Goal: Book appointment/travel/reservation

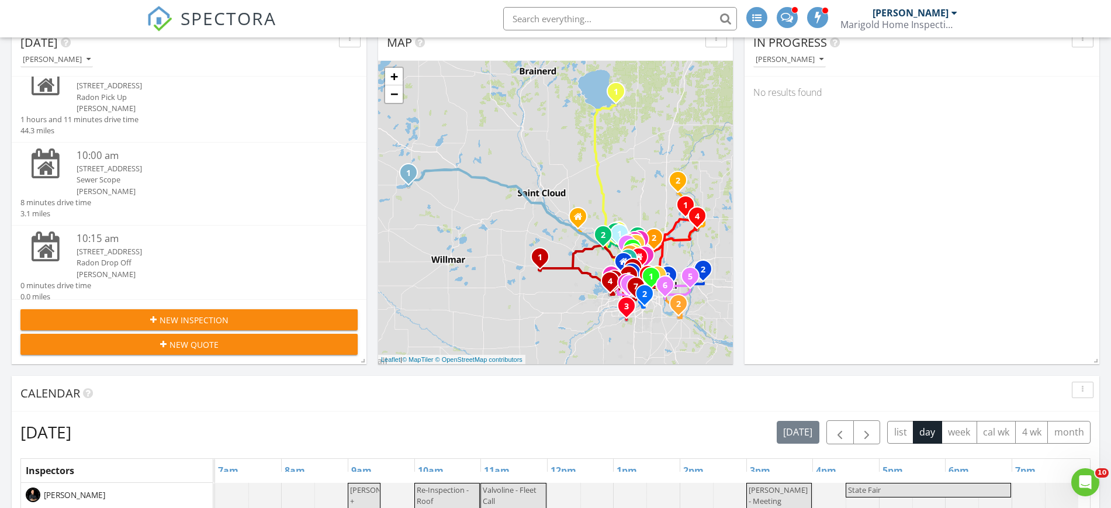
scroll to position [154, 0]
click at [858, 429] on button "button" at bounding box center [867, 432] width 27 height 24
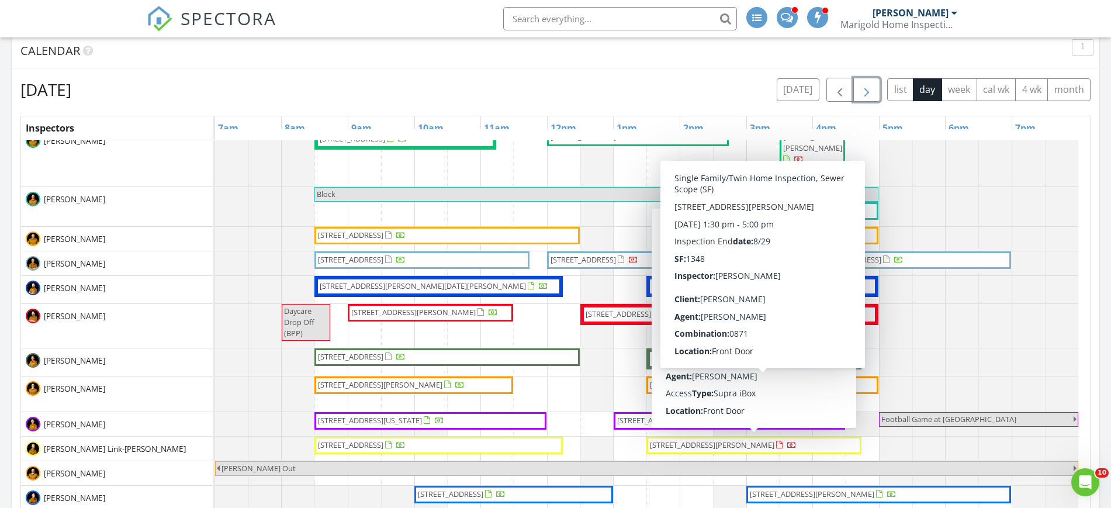
scroll to position [427, 0]
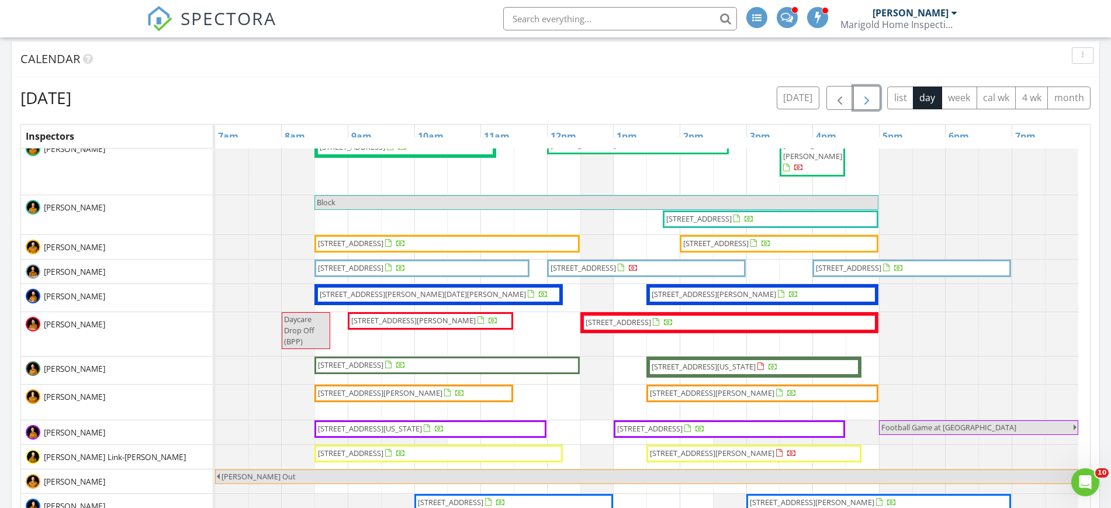
click at [861, 105] on span "button" at bounding box center [867, 98] width 14 height 14
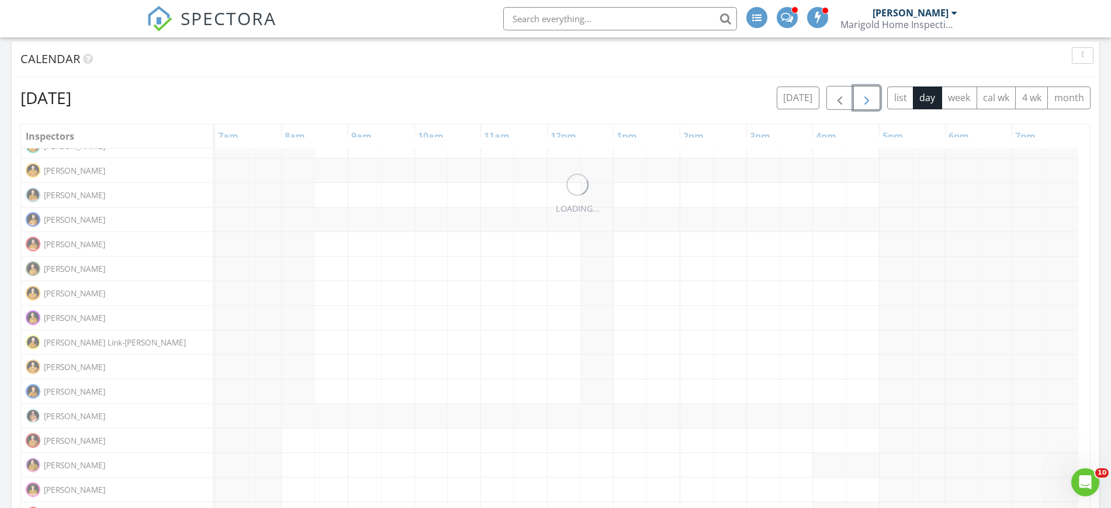
click at [861, 105] on span "button" at bounding box center [867, 98] width 14 height 14
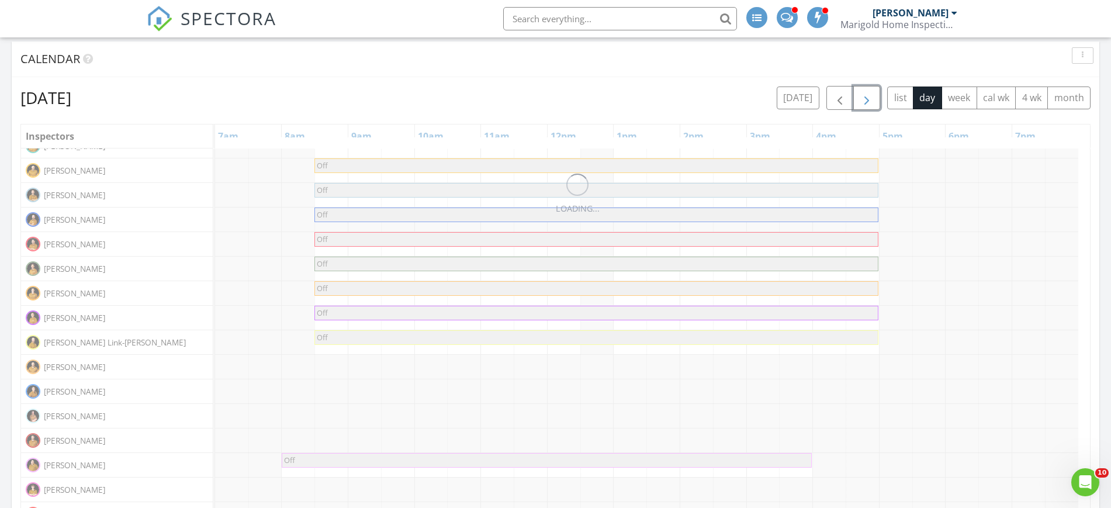
click at [861, 105] on span "button" at bounding box center [867, 98] width 14 height 14
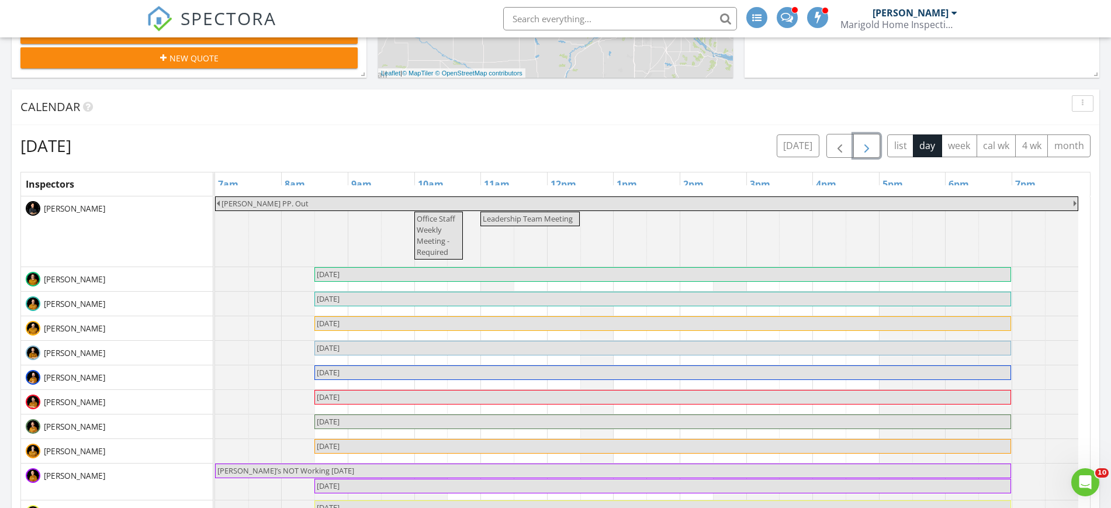
scroll to position [378, 0]
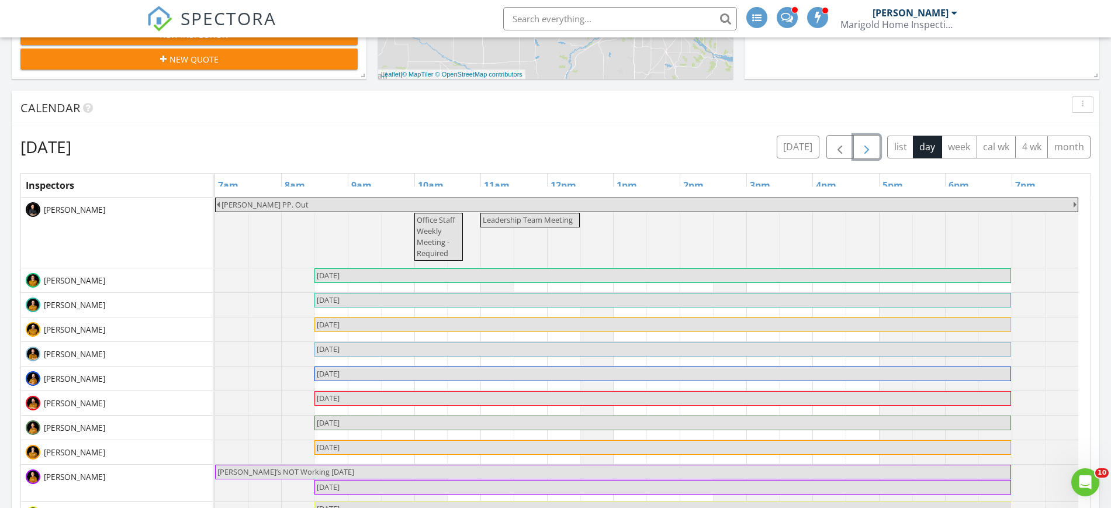
click at [876, 151] on button "button" at bounding box center [867, 147] width 27 height 24
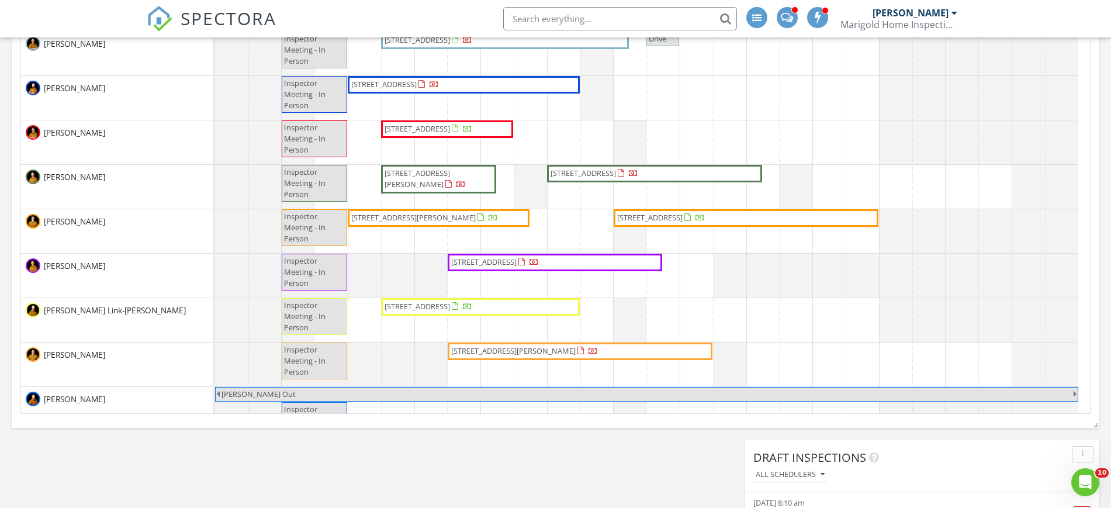
scroll to position [0, 0]
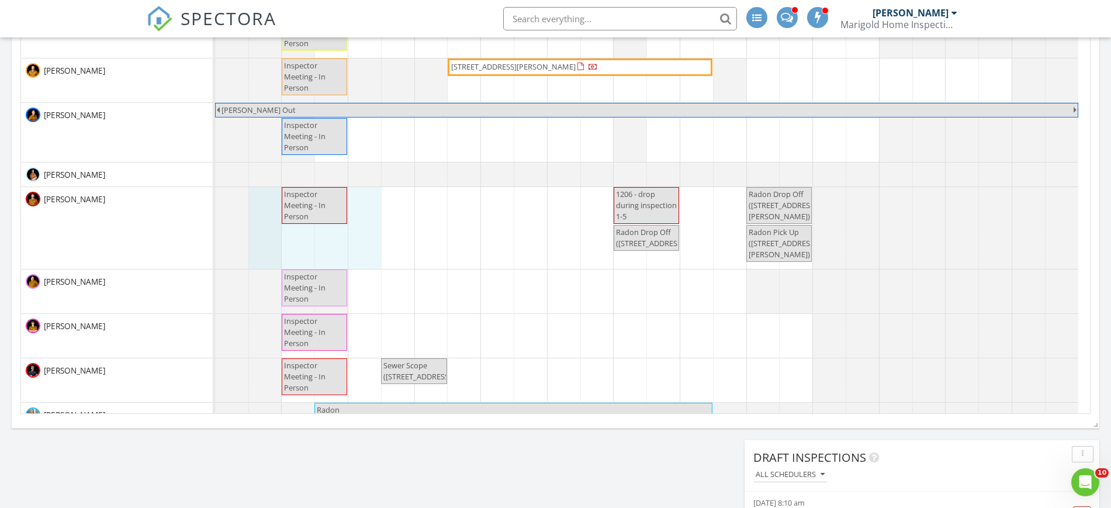
drag, startPoint x: 273, startPoint y: 237, endPoint x: 379, endPoint y: 238, distance: 106.4
click at [215, 238] on div at bounding box center [215, 228] width 0 height 82
click at [328, 208] on link "Event" at bounding box center [314, 208] width 60 height 19
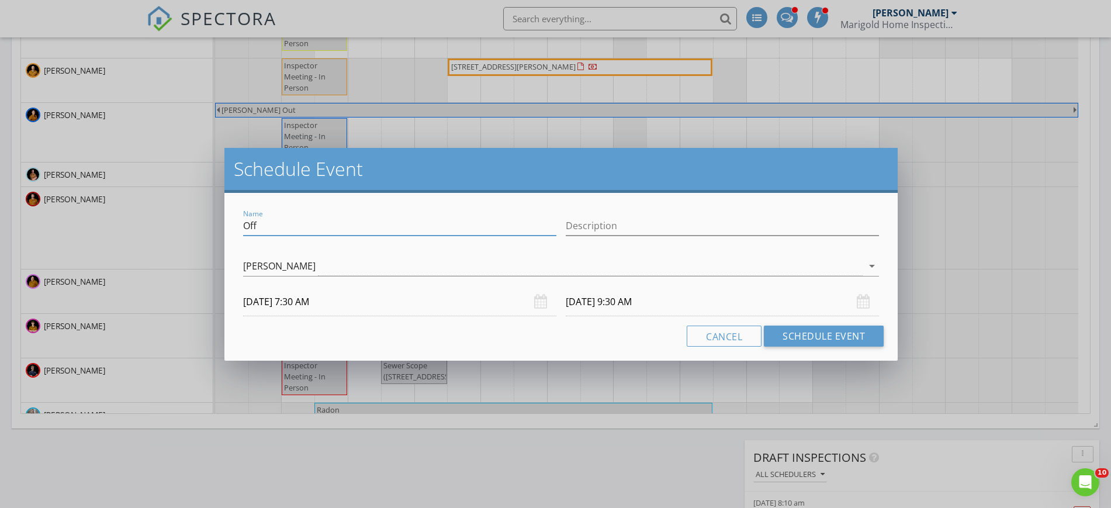
click at [288, 226] on input "Off" at bounding box center [399, 225] width 313 height 19
type input "[PERSON_NAME] And [PERSON_NAME]"
click at [809, 331] on button "Schedule Event" at bounding box center [824, 336] width 120 height 21
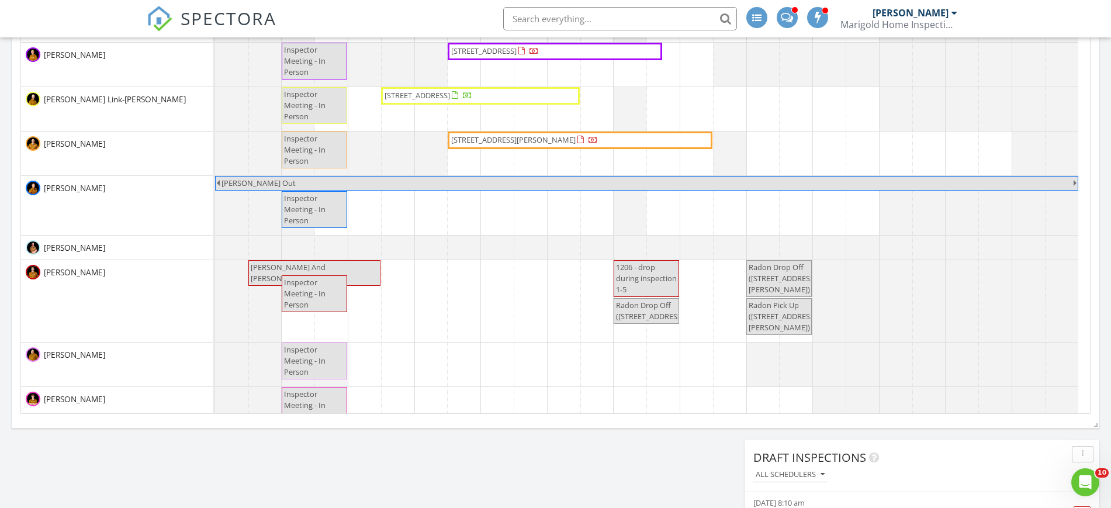
click at [367, 265] on span "[PERSON_NAME] And [PERSON_NAME]" at bounding box center [315, 273] width 130 height 22
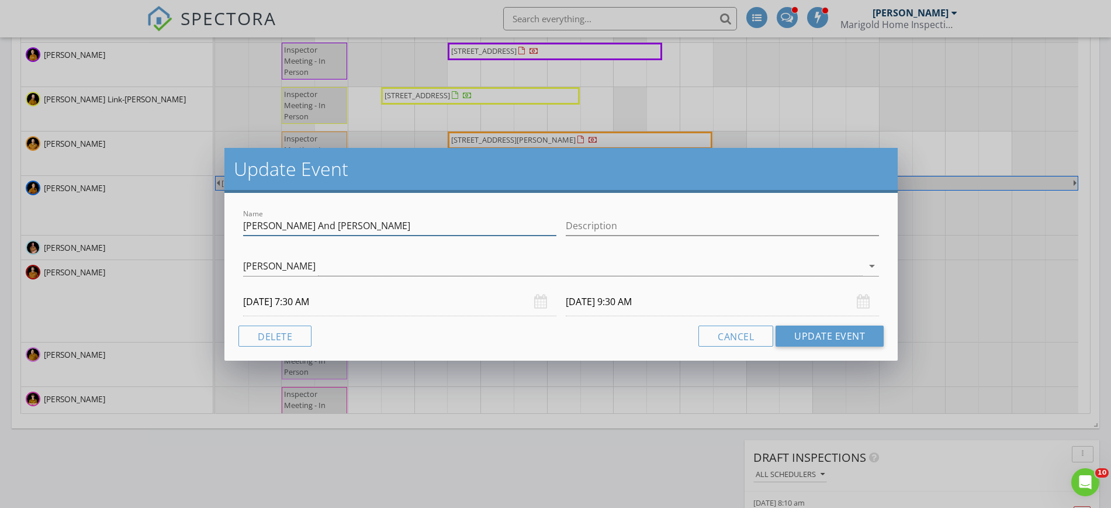
click at [277, 224] on input "[PERSON_NAME] And [PERSON_NAME]" at bounding box center [399, 225] width 313 height 19
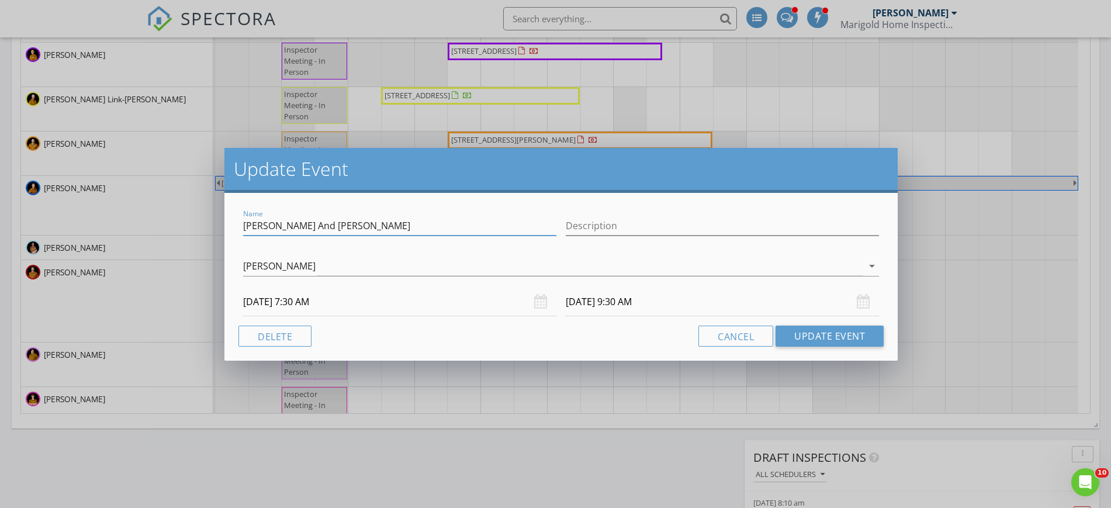
click at [277, 224] on input "[PERSON_NAME] And [PERSON_NAME]" at bounding box center [399, 225] width 313 height 19
click at [965, 158] on div "Update Event Name [PERSON_NAME] And [PERSON_NAME] Description [PERSON_NAME] arr…" at bounding box center [555, 254] width 1111 height 508
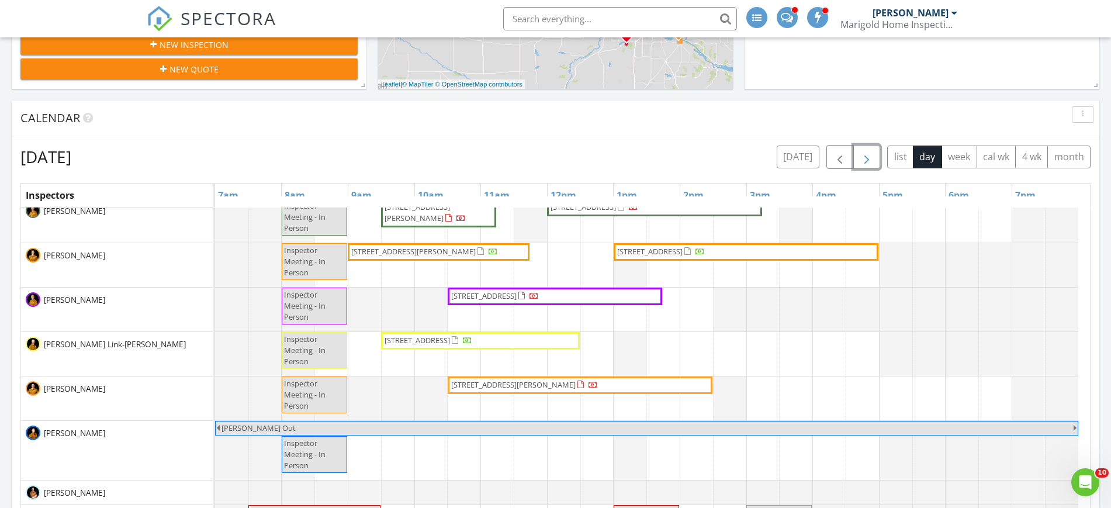
click at [862, 153] on span "button" at bounding box center [867, 157] width 14 height 14
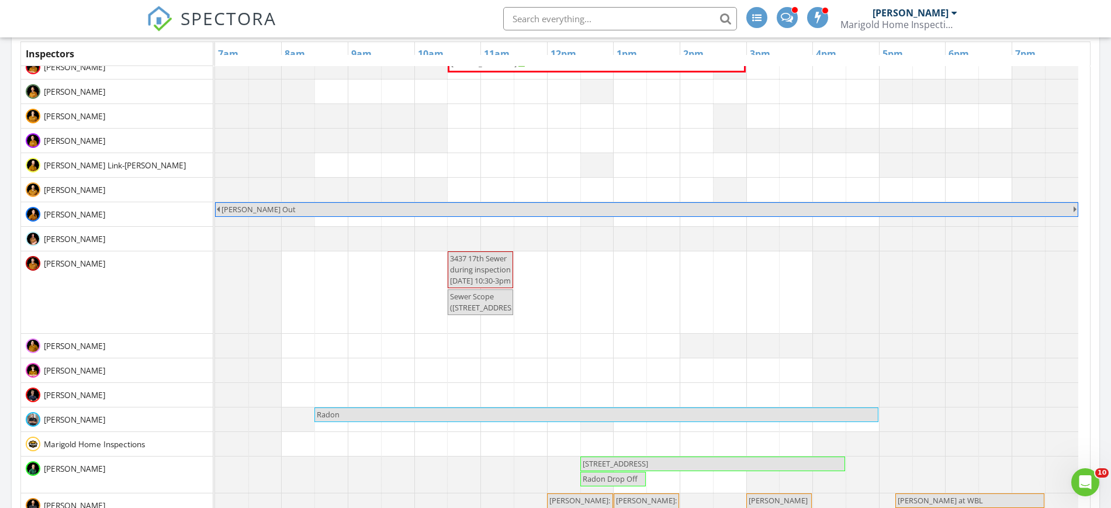
click at [215, 256] on div at bounding box center [215, 292] width 0 height 82
click at [273, 256] on div "Inspection Event Cancel" at bounding box center [264, 226] width 71 height 61
click at [269, 220] on link "Event" at bounding box center [264, 226] width 60 height 19
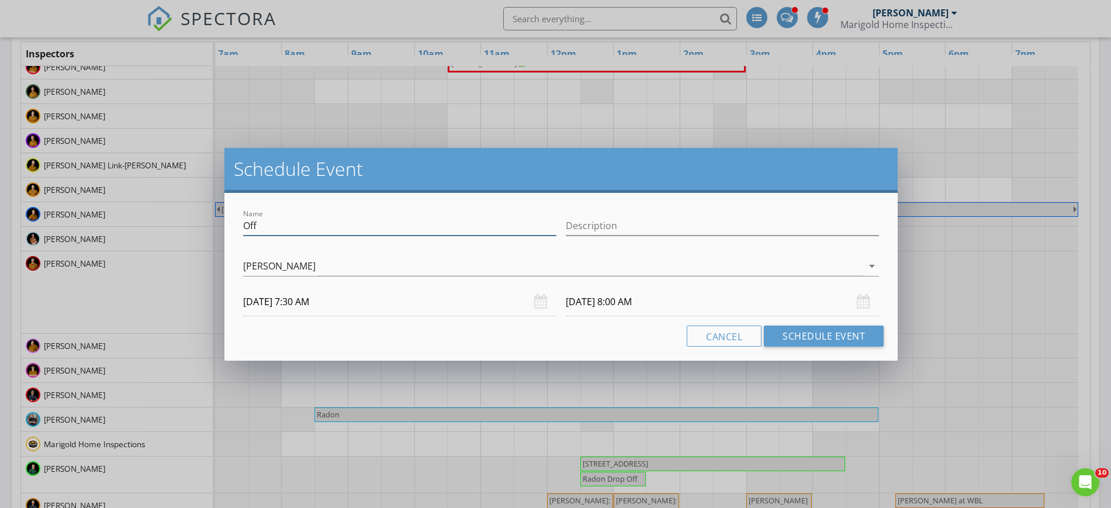
click at [267, 228] on input "Off" at bounding box center [399, 225] width 313 height 19
paste input "[PERSON_NAME] And [PERSON_NAME]"
type input "[PERSON_NAME] And [PERSON_NAME]"
click at [641, 297] on input "[DATE] 8:00 AM" at bounding box center [722, 302] width 313 height 29
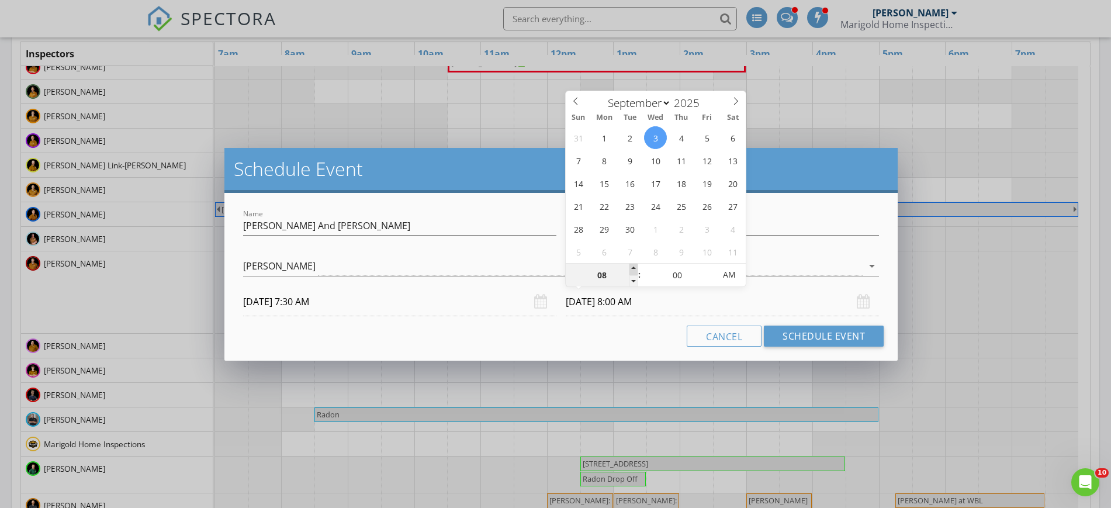
type input "09"
type input "[DATE] 9:00 AM"
click at [633, 267] on span at bounding box center [634, 270] width 8 height 12
type input "05"
type input "[DATE] 9:05 AM"
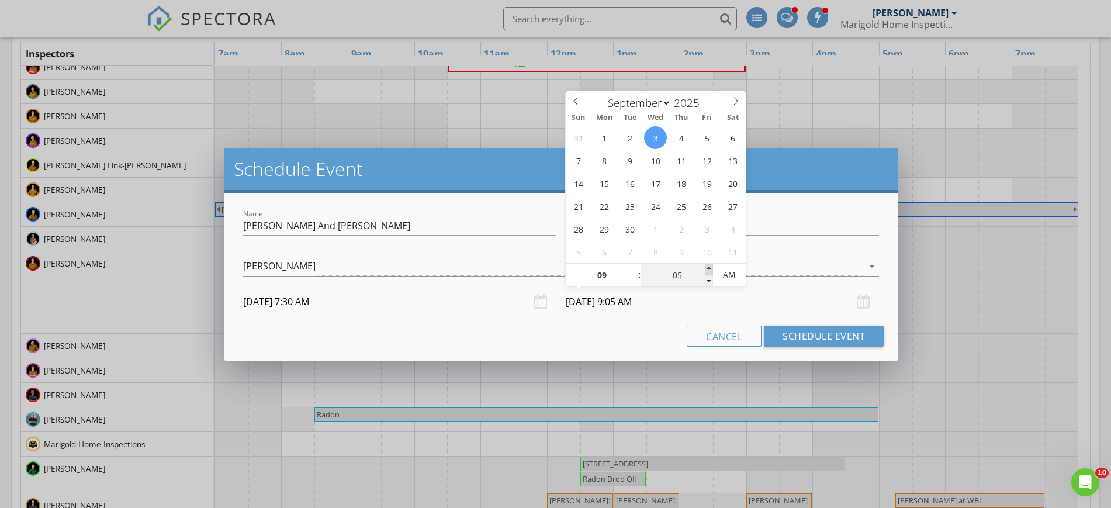
click at [706, 267] on span at bounding box center [709, 270] width 8 height 12
type input "10"
type input "[DATE] 9:10 AM"
click at [706, 267] on span at bounding box center [709, 270] width 8 height 12
type input "15"
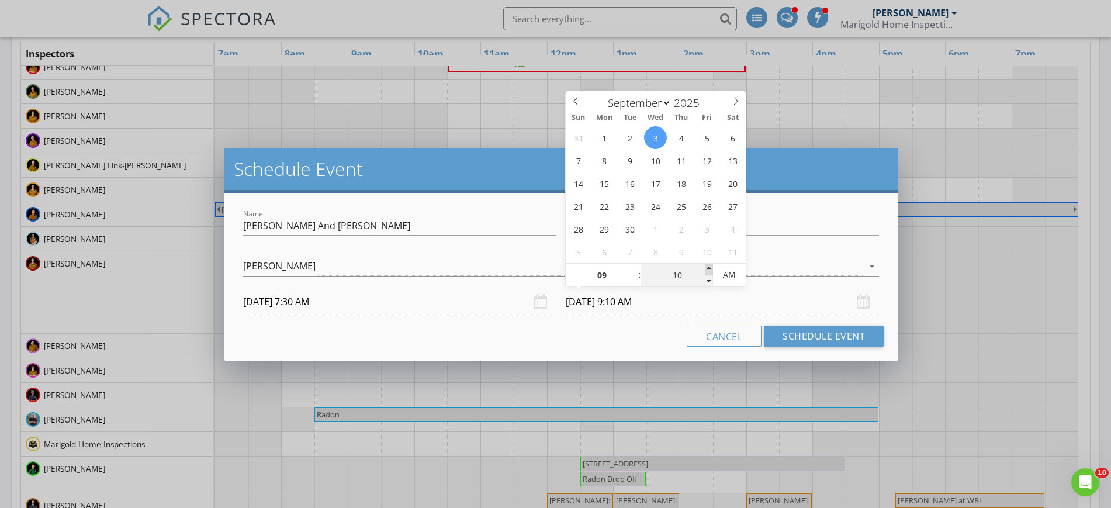
type input "[DATE] 9:15 AM"
click at [706, 267] on span at bounding box center [709, 270] width 8 height 12
type input "20"
type input "[DATE] 9:20 AM"
click at [706, 267] on span at bounding box center [709, 270] width 8 height 12
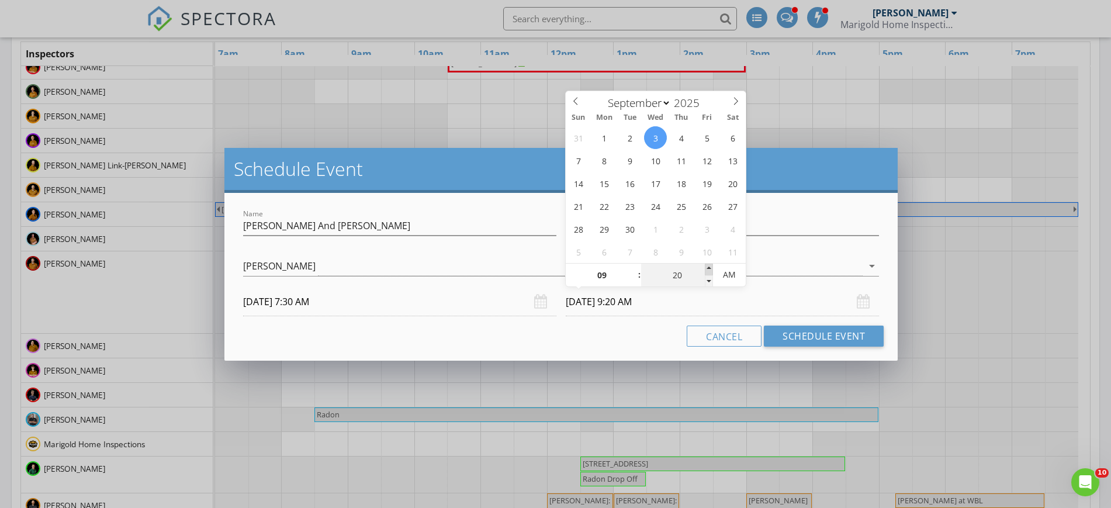
type input "25"
type input "[DATE] 9:25 AM"
click at [706, 267] on span at bounding box center [709, 270] width 8 height 12
type input "30"
type input "[DATE] 9:30 AM"
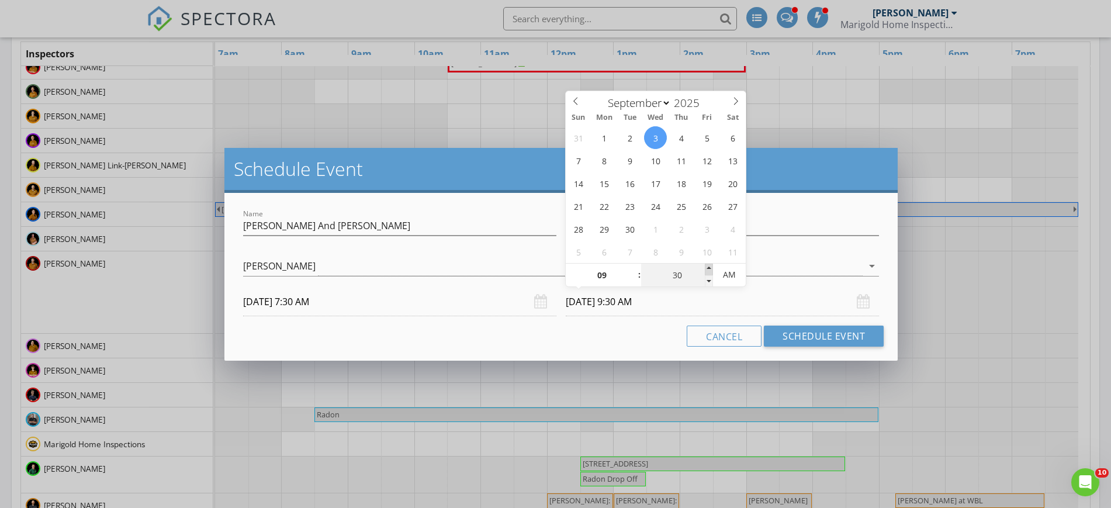
click at [706, 267] on span at bounding box center [709, 270] width 8 height 12
click at [820, 334] on button "Schedule Event" at bounding box center [824, 336] width 120 height 21
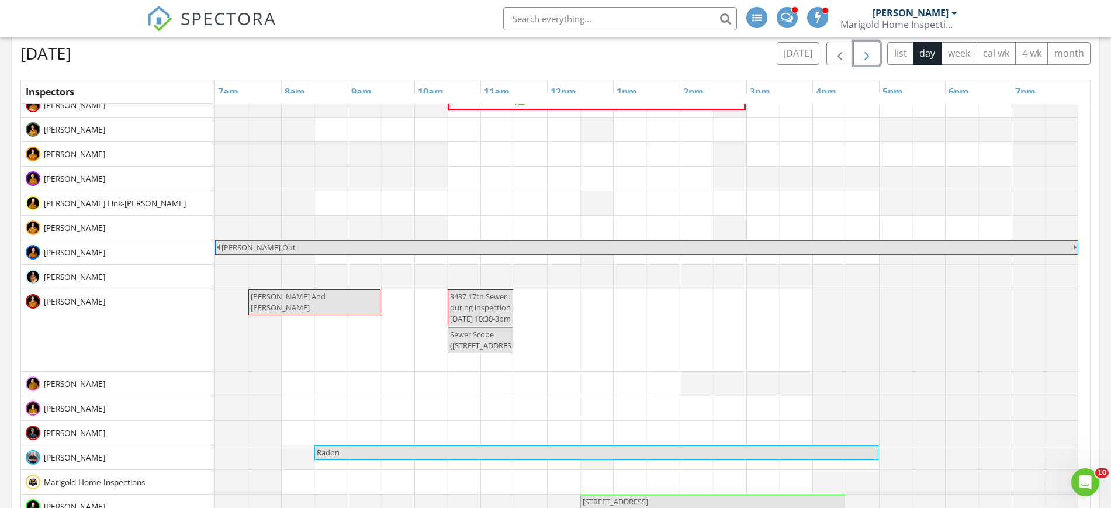
click at [871, 54] on span "button" at bounding box center [867, 54] width 14 height 14
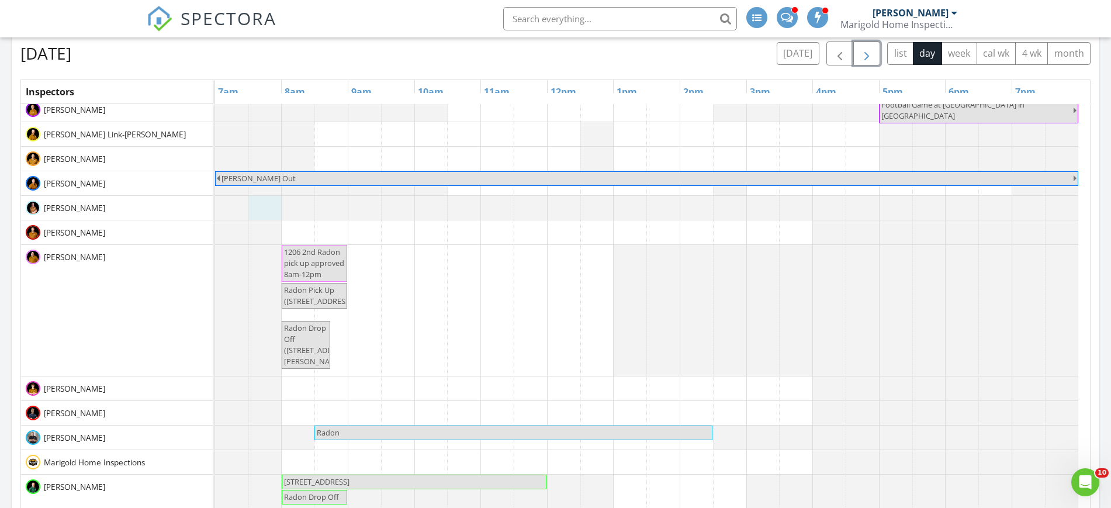
click at [264, 220] on div at bounding box center [248, 232] width 67 height 24
click at [215, 228] on div at bounding box center [215, 232] width 0 height 24
click at [261, 202] on link "Event" at bounding box center [264, 198] width 60 height 19
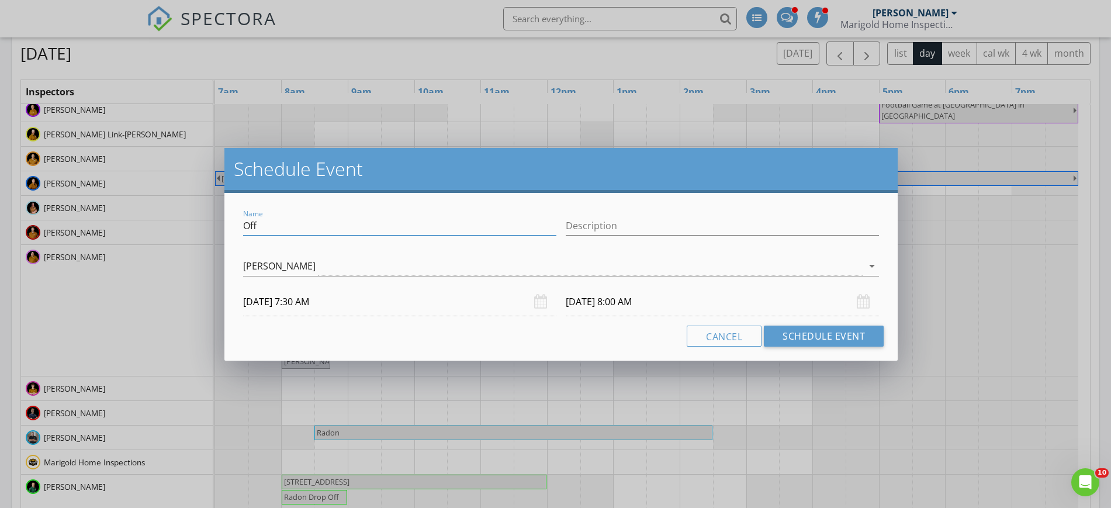
drag, startPoint x: 277, startPoint y: 232, endPoint x: 189, endPoint y: 218, distance: 88.2
click at [189, 218] on div "Schedule Event Name Off Description [PERSON_NAME] arrow_drop_down [DATE] 7:30 A…" at bounding box center [555, 254] width 1111 height 508
type input "[PERSON_NAME] and [PERSON_NAME]"
click at [628, 305] on input "[DATE] 8:00 AM" at bounding box center [722, 302] width 313 height 29
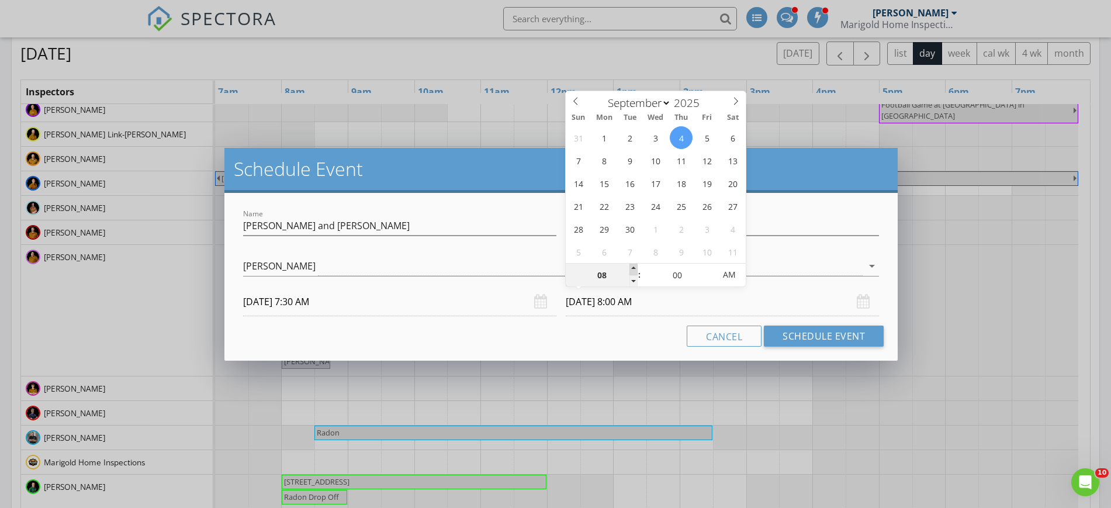
type input "09"
type input "[DATE] 9:00 AM"
click at [633, 265] on span at bounding box center [634, 270] width 8 height 12
type input "05"
type input "[DATE] 9:05 AM"
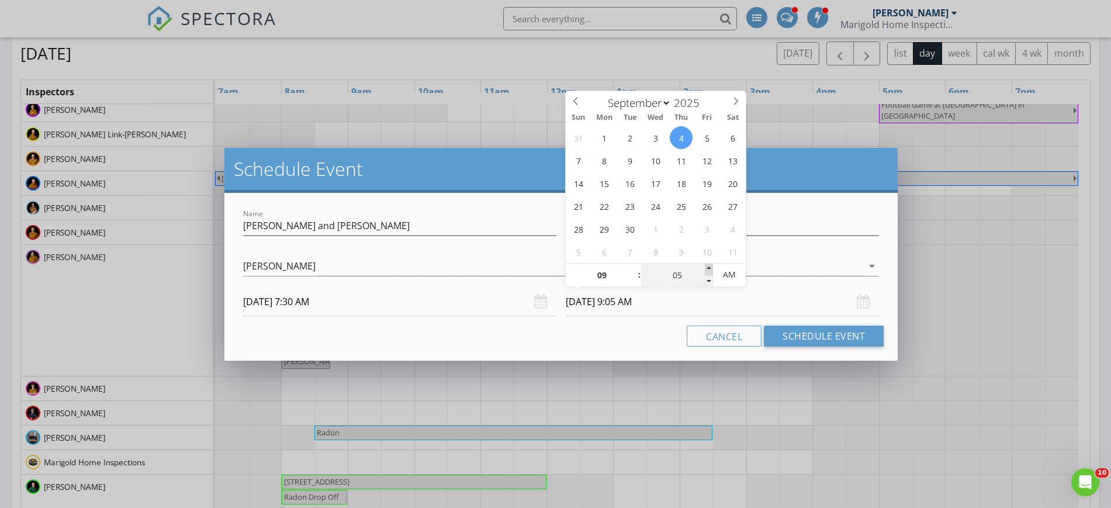
click at [710, 264] on span at bounding box center [709, 270] width 8 height 12
type input "10"
type input "[DATE] 9:10 AM"
click at [710, 264] on span at bounding box center [709, 270] width 8 height 12
type input "15"
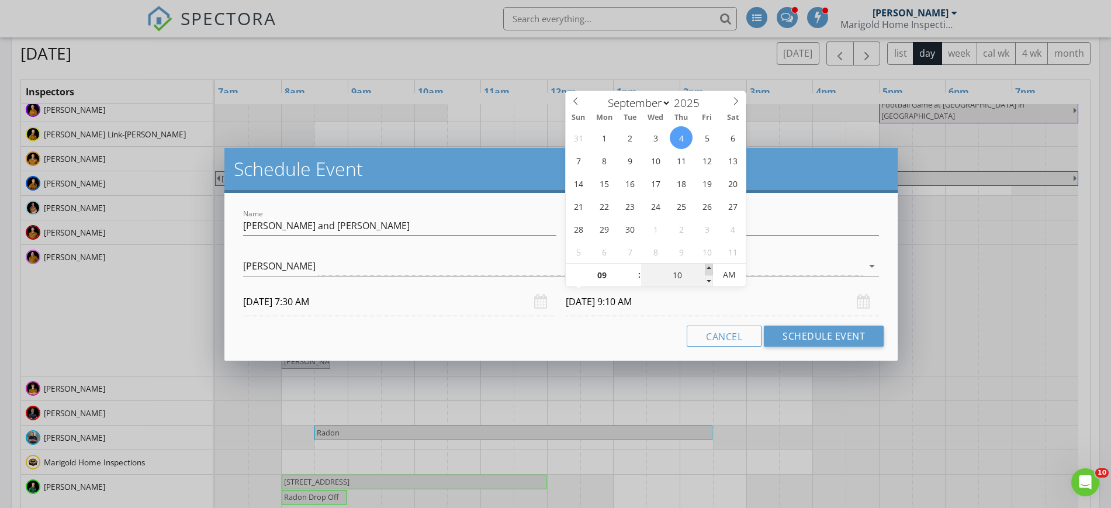
type input "[DATE] 9:15 AM"
click at [710, 264] on span at bounding box center [709, 270] width 8 height 12
type input "20"
type input "[DATE] 9:20 AM"
click at [710, 264] on span at bounding box center [709, 270] width 8 height 12
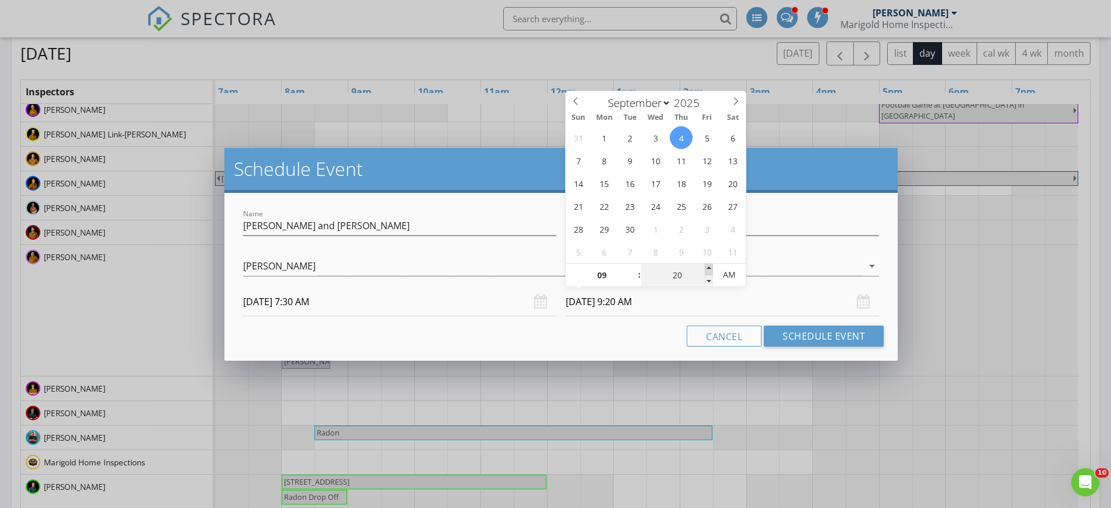
type input "25"
type input "[DATE] 9:25 AM"
click at [710, 264] on span at bounding box center [709, 270] width 8 height 12
type input "30"
type input "[DATE] 9:30 AM"
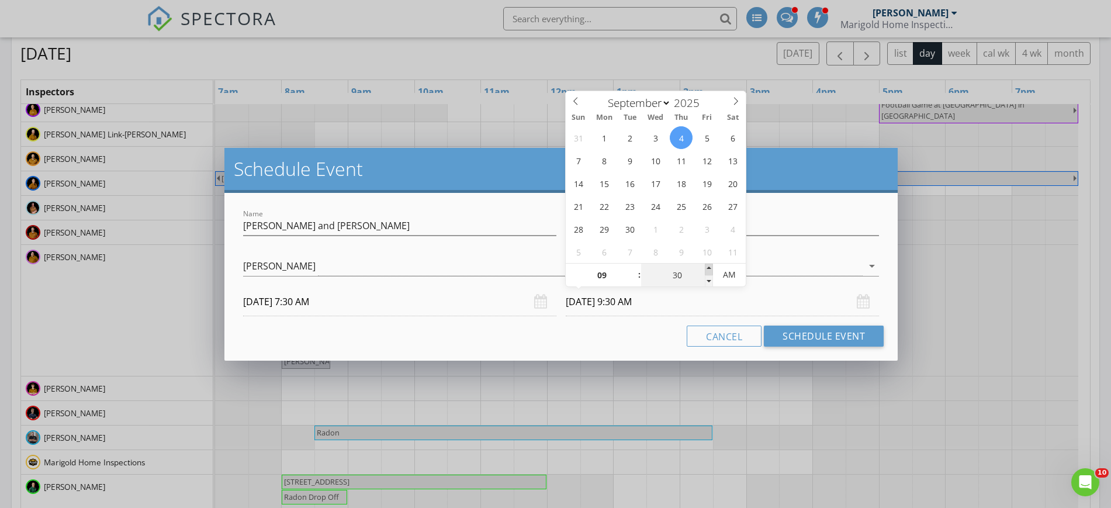
click at [710, 264] on span at bounding box center [709, 270] width 8 height 12
click at [786, 330] on button "Schedule Event" at bounding box center [824, 336] width 120 height 21
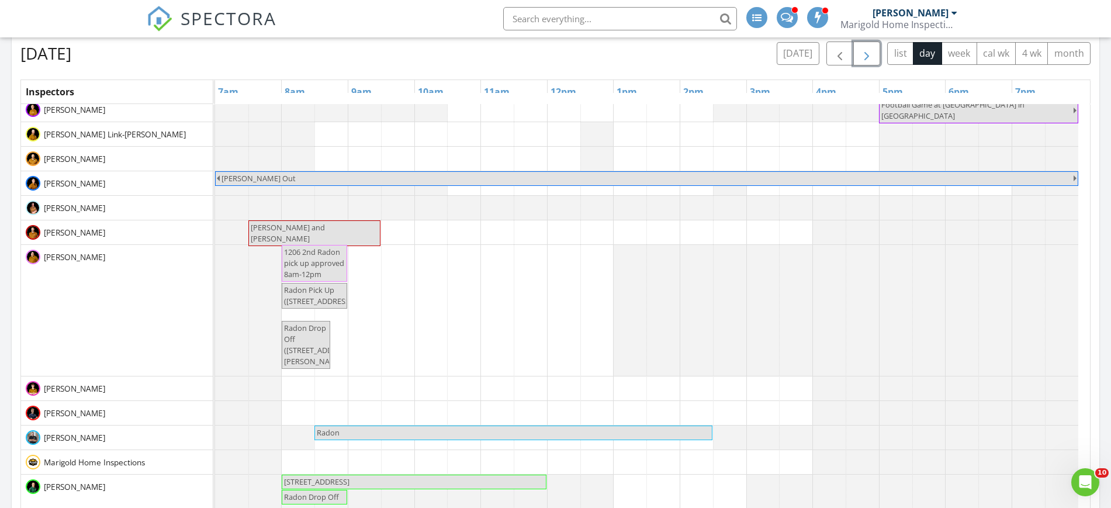
click at [873, 50] on span "button" at bounding box center [867, 54] width 14 height 14
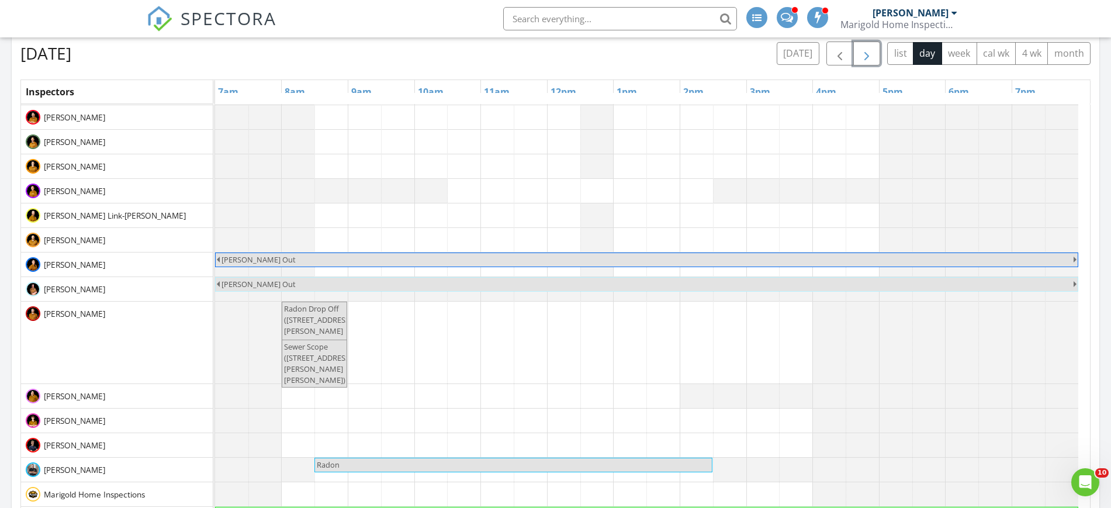
click at [215, 310] on div at bounding box center [215, 343] width 0 height 82
click at [271, 295] on link "Event" at bounding box center [264, 287] width 60 height 19
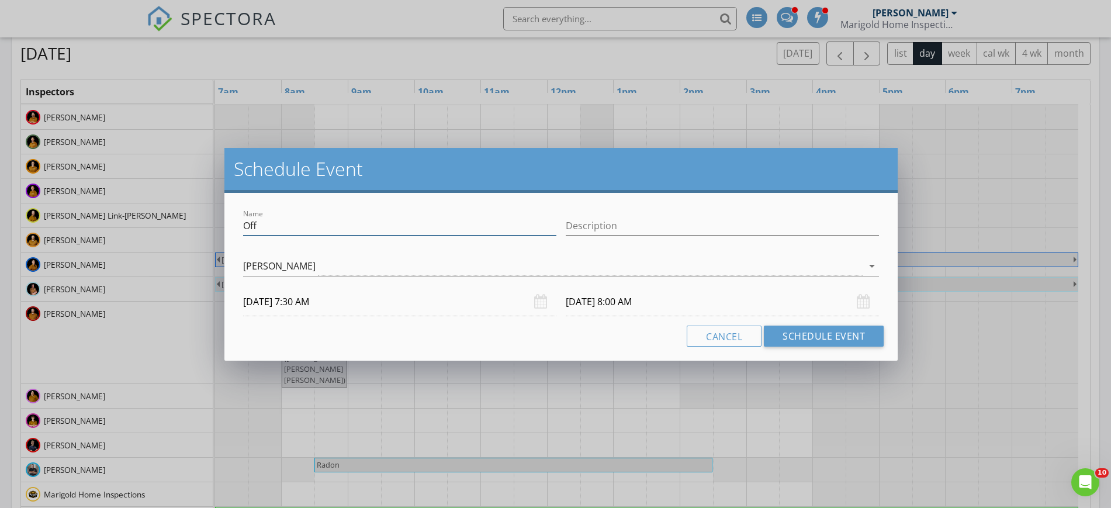
click at [298, 234] on input "Off" at bounding box center [399, 225] width 313 height 19
click at [298, 234] on div "Name Off" at bounding box center [399, 225] width 313 height 19
drag, startPoint x: 298, startPoint y: 234, endPoint x: 201, endPoint y: 212, distance: 99.6
click at [201, 212] on div "Schedule Event Name Off Description [PERSON_NAME] arrow_drop_down [DATE] 7:30 A…" at bounding box center [555, 254] width 1111 height 508
type input "O"
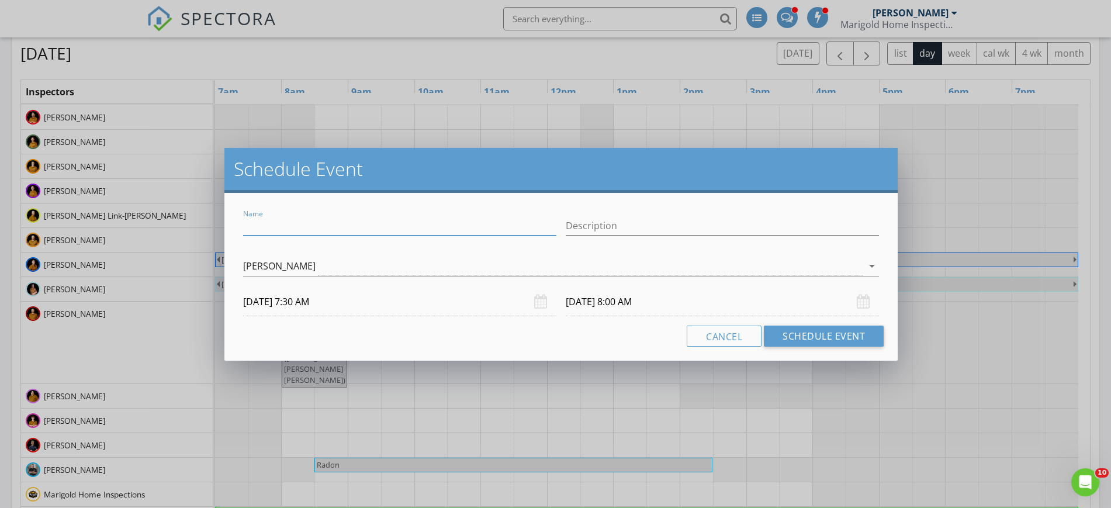
paste input "[PERSON_NAME] And [PERSON_NAME]"
type input "[PERSON_NAME] And [PERSON_NAME]"
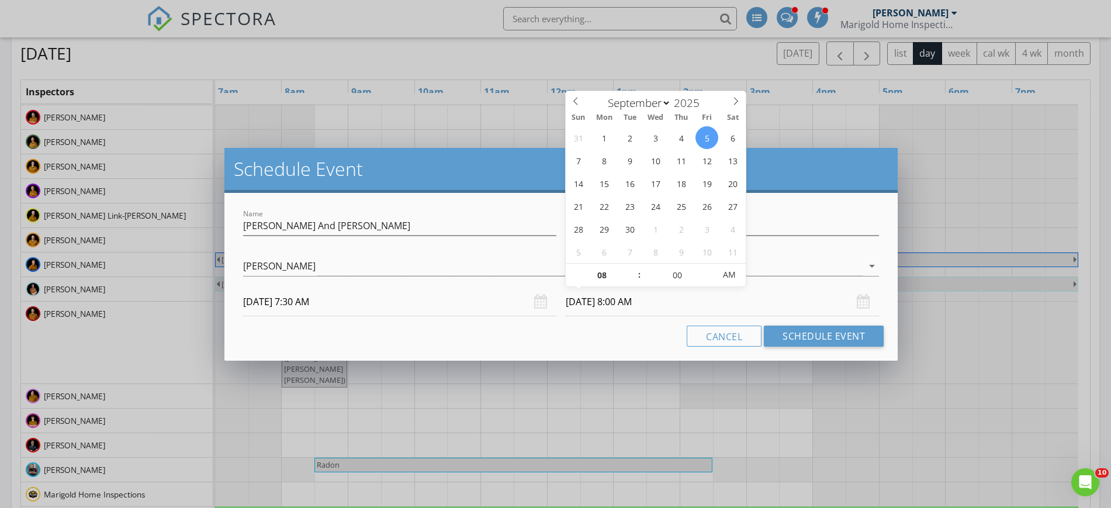
click at [635, 297] on input "[DATE] 8:00 AM" at bounding box center [722, 302] width 313 height 29
type input "09"
type input "[DATE] 9:00 AM"
click at [637, 270] on span at bounding box center [634, 270] width 8 height 12
type input "05"
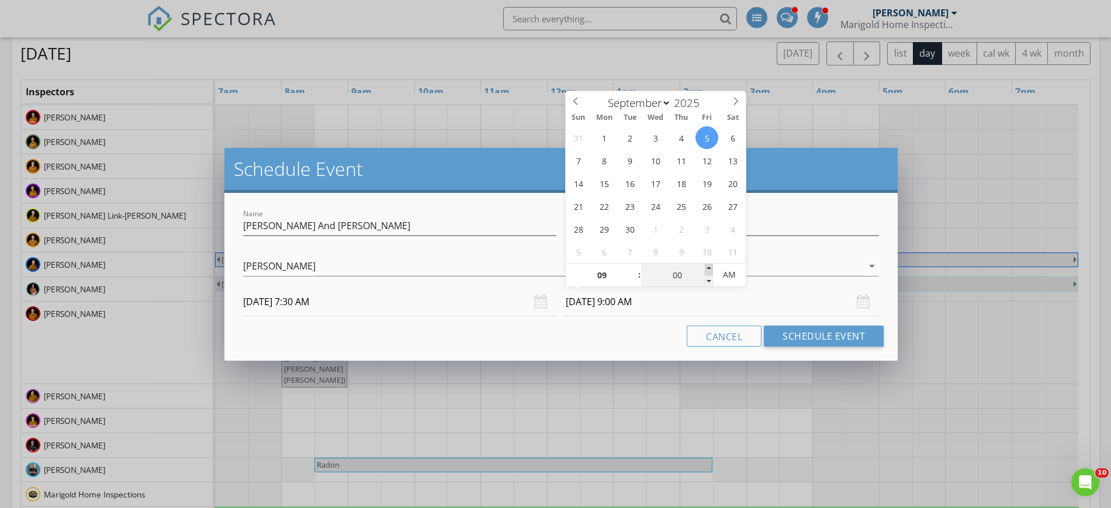
type input "[DATE] 9:05 AM"
click at [710, 265] on span at bounding box center [709, 270] width 8 height 12
type input "10"
type input "[DATE] 9:10 AM"
click at [710, 265] on span at bounding box center [709, 270] width 8 height 12
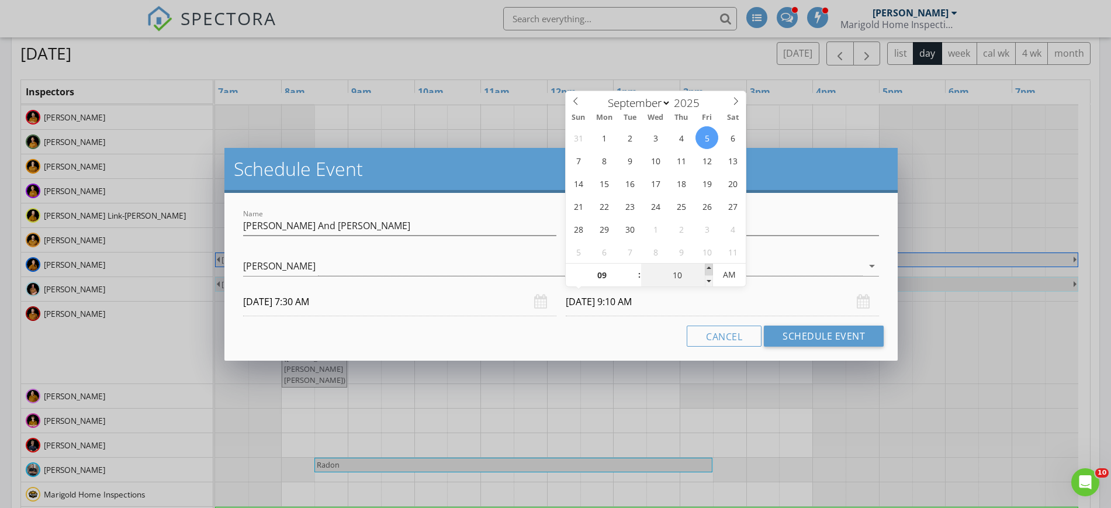
type input "15"
type input "[DATE] 9:15 AM"
click at [710, 265] on span at bounding box center [709, 270] width 8 height 12
type input "20"
type input "[DATE] 9:20 AM"
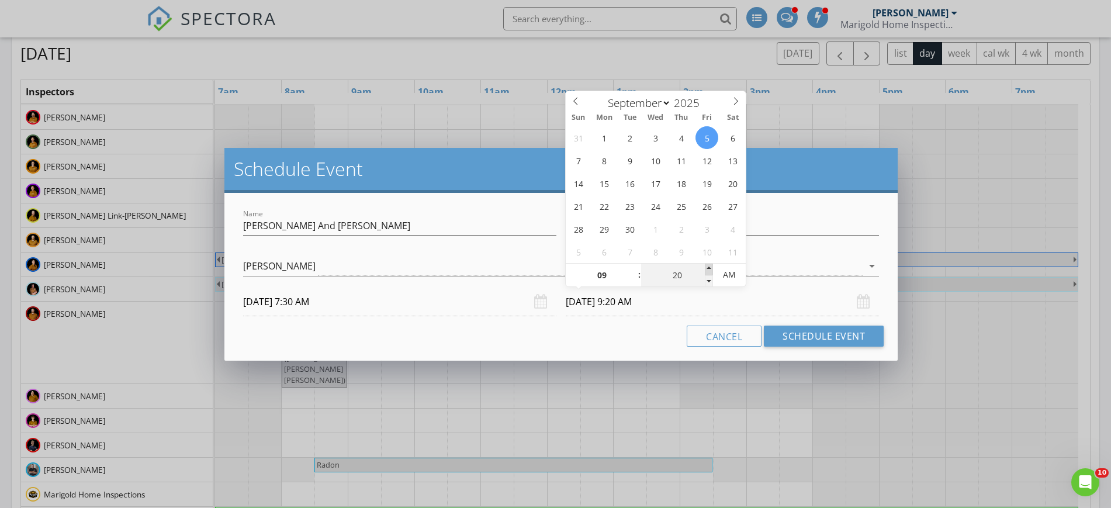
click at [710, 265] on span at bounding box center [709, 270] width 8 height 12
type input "25"
type input "[DATE] 9:25 AM"
click at [710, 265] on span at bounding box center [709, 270] width 8 height 12
type input "30"
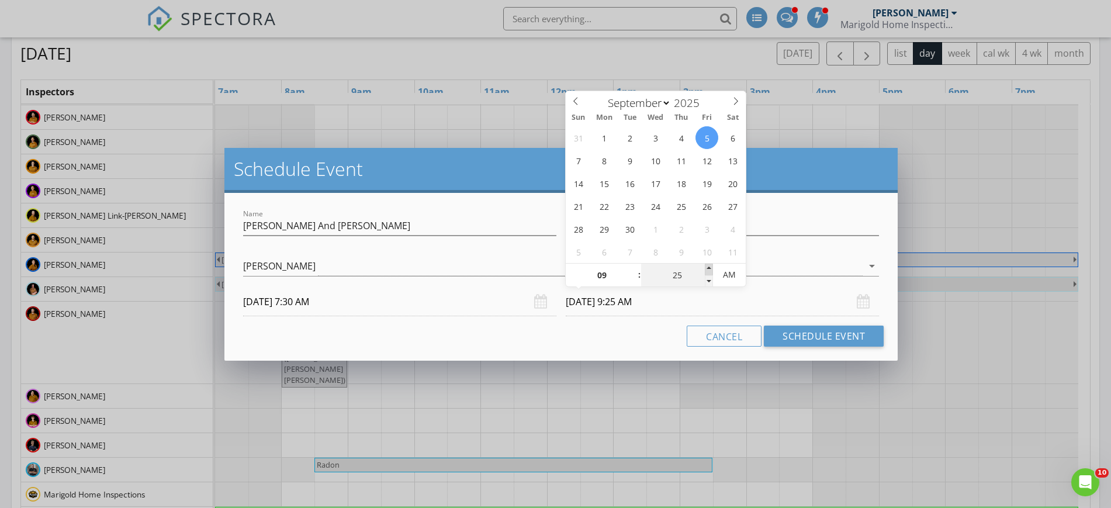
type input "[DATE] 9:30 AM"
click at [710, 265] on span at bounding box center [709, 270] width 8 height 12
click at [797, 332] on button "Schedule Event" at bounding box center [824, 336] width 120 height 21
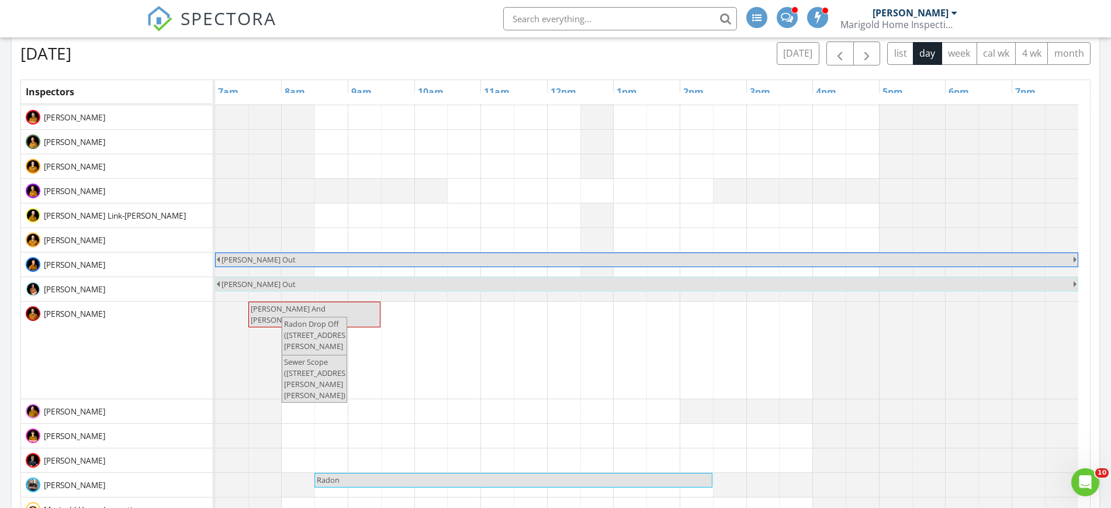
scroll to position [172, 0]
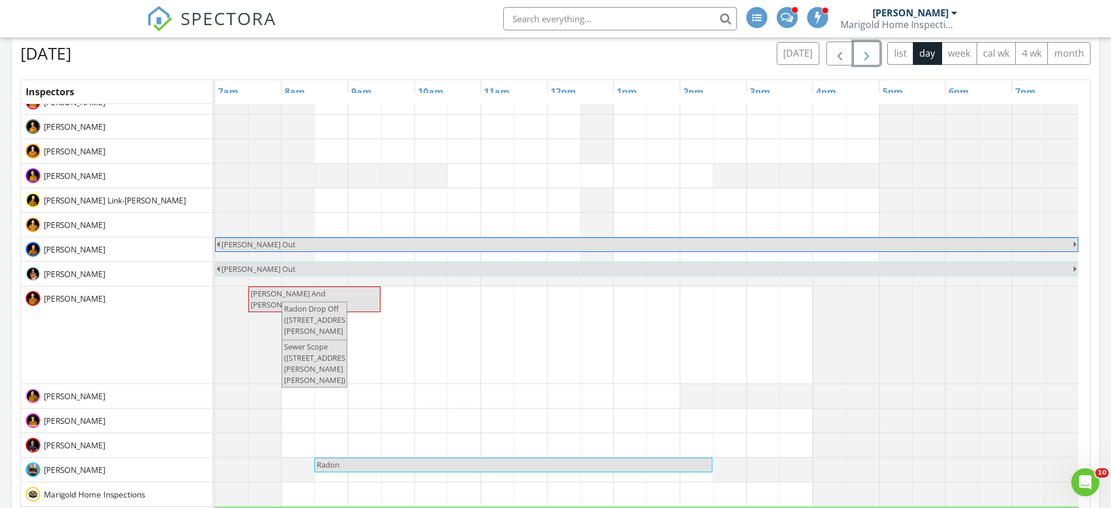
click at [873, 53] on span "button" at bounding box center [867, 54] width 14 height 14
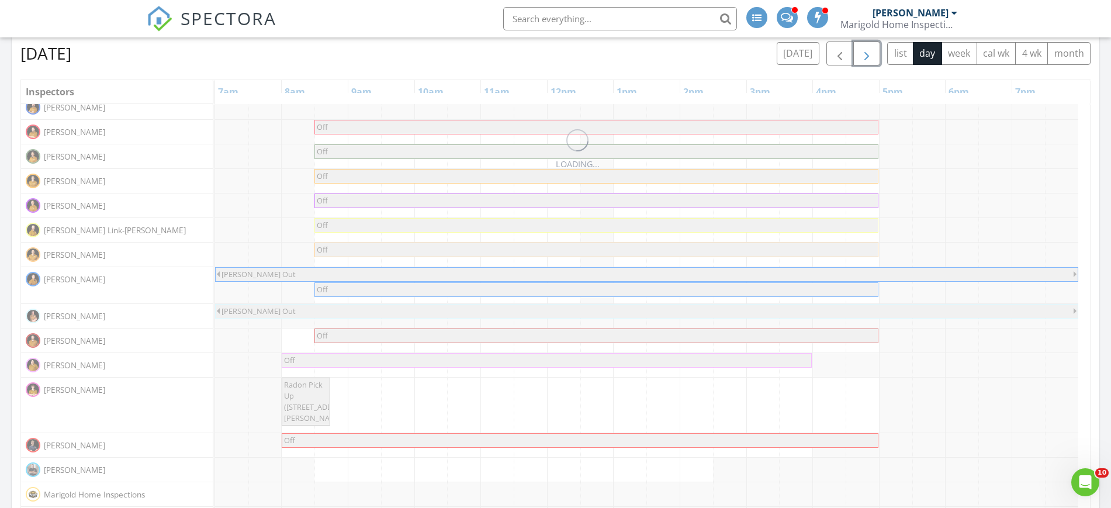
scroll to position [132, 0]
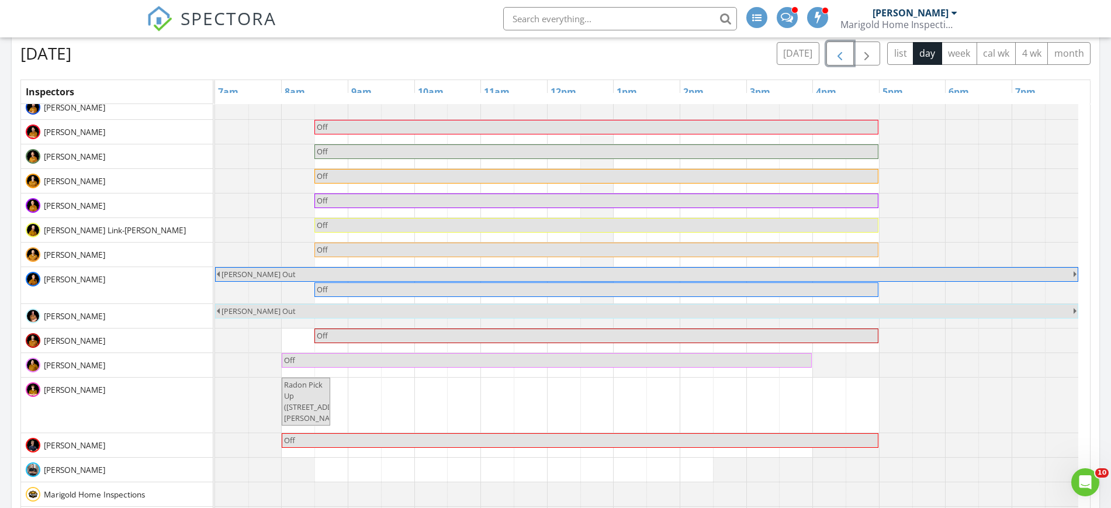
click at [834, 56] on span "button" at bounding box center [840, 54] width 14 height 14
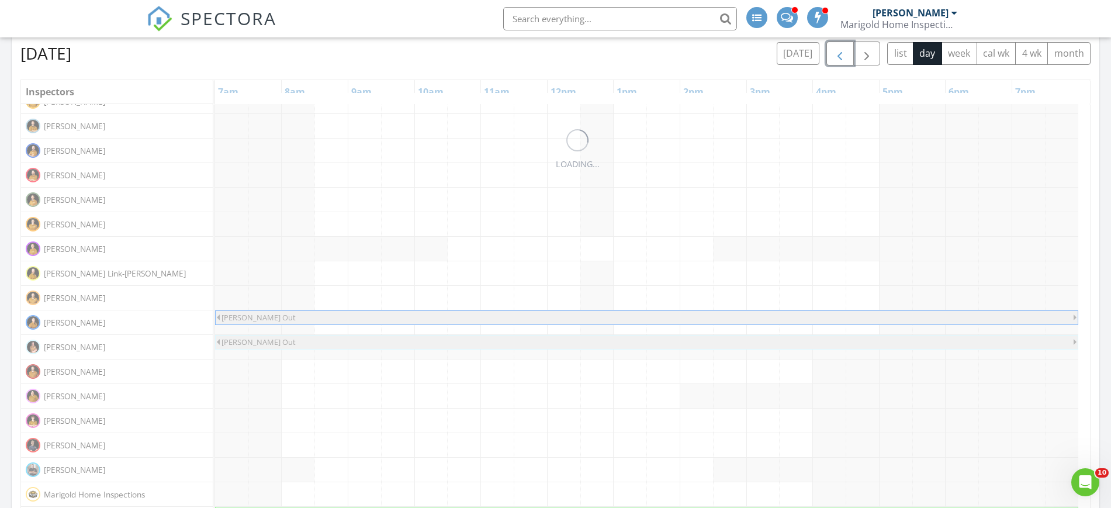
scroll to position [172, 0]
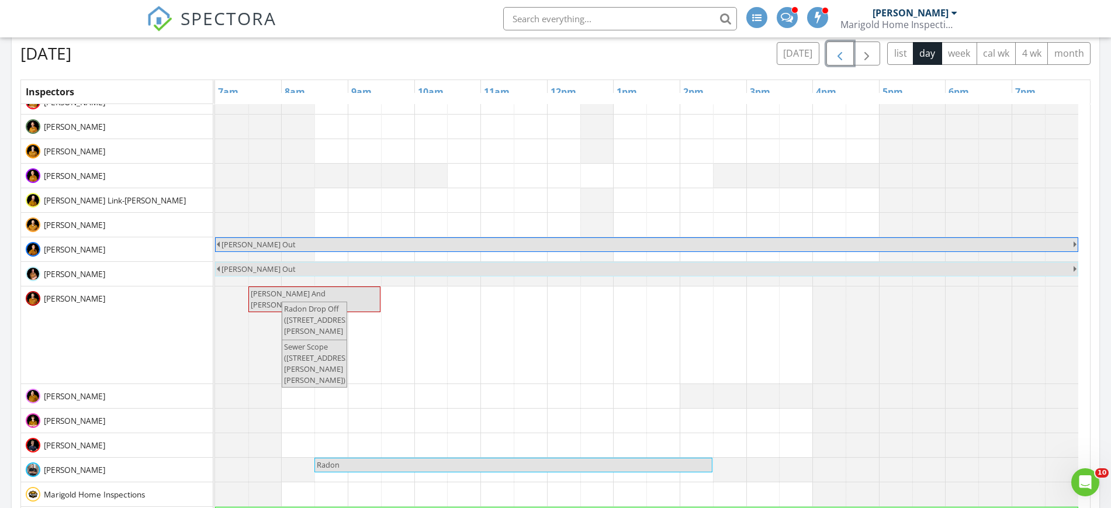
click at [835, 47] on span "button" at bounding box center [840, 54] width 14 height 14
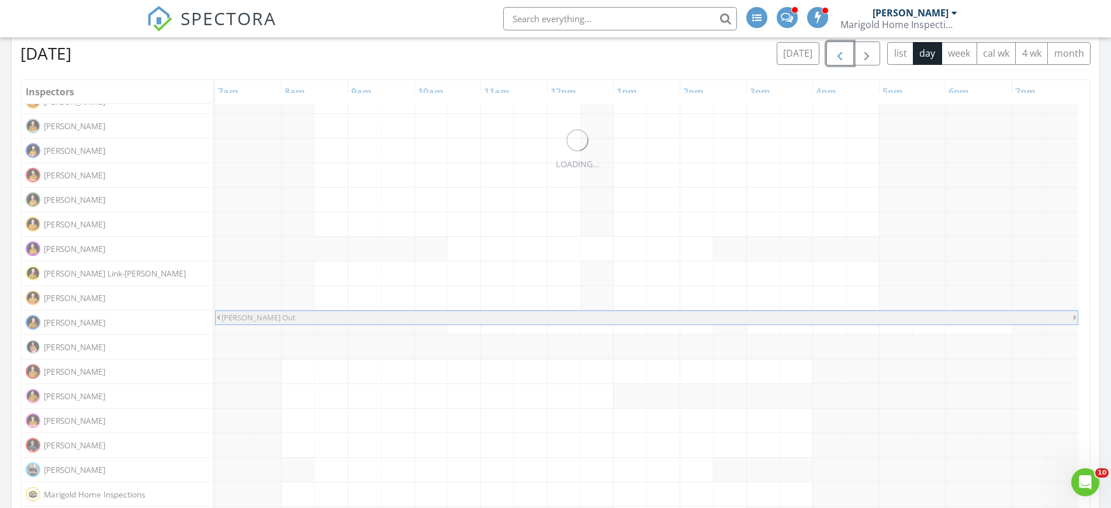
scroll to position [227, 0]
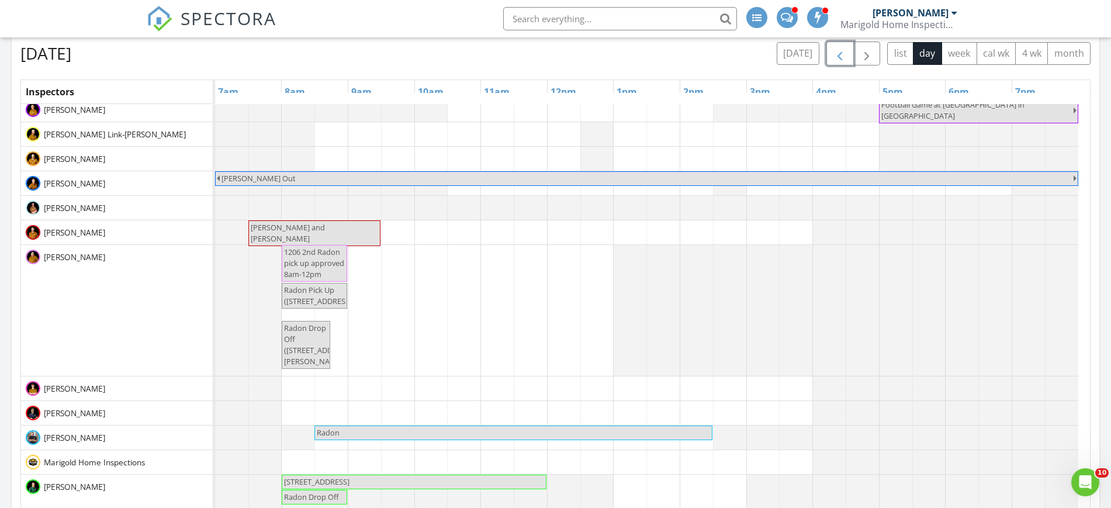
click at [835, 47] on span "button" at bounding box center [840, 54] width 14 height 14
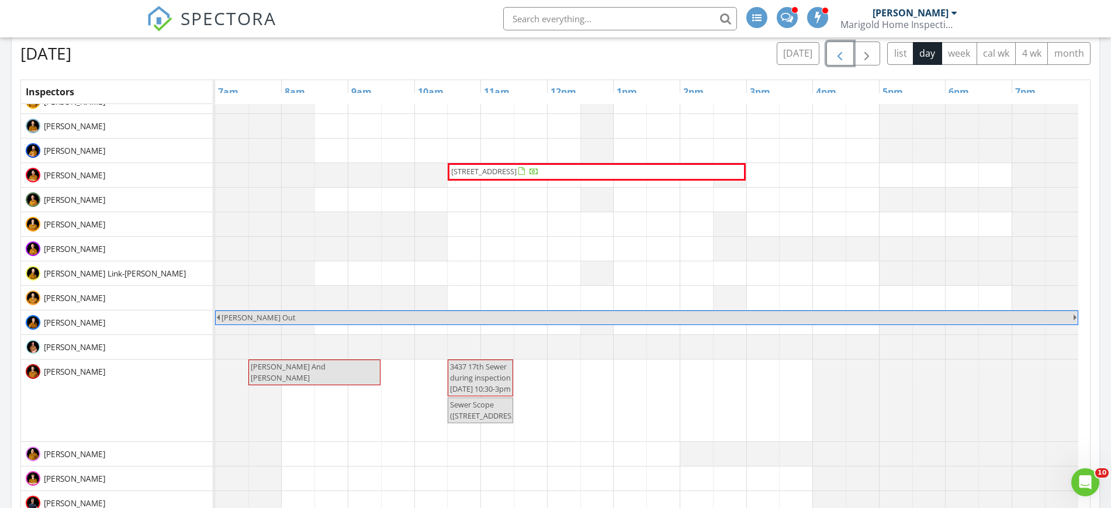
scroll to position [158, 0]
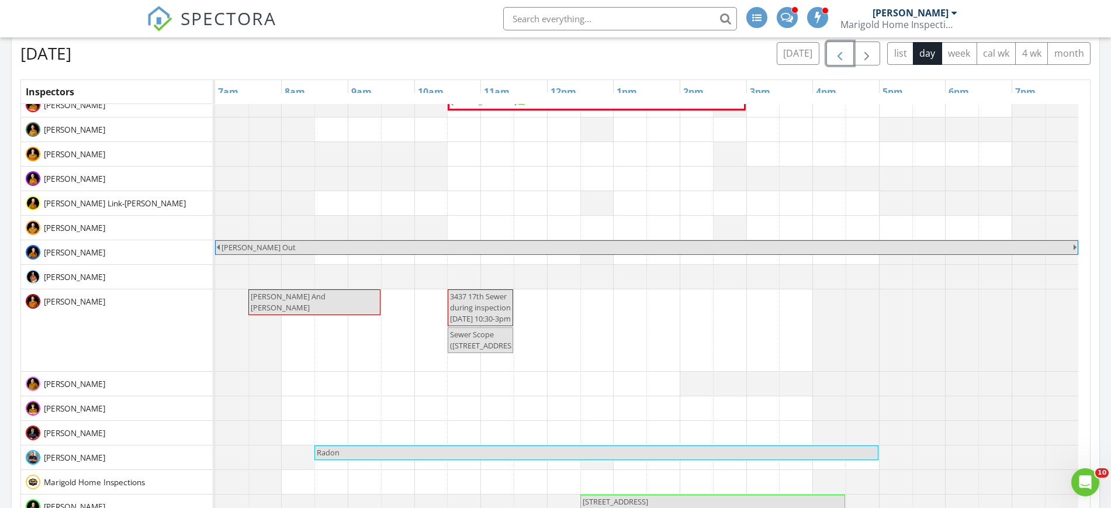
click at [835, 47] on span "button" at bounding box center [840, 54] width 14 height 14
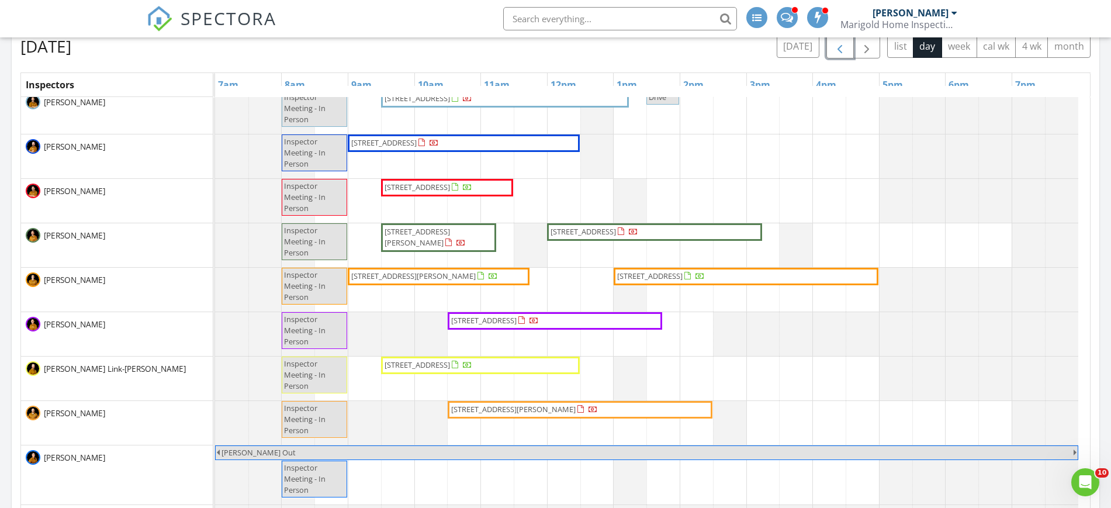
scroll to position [217, 0]
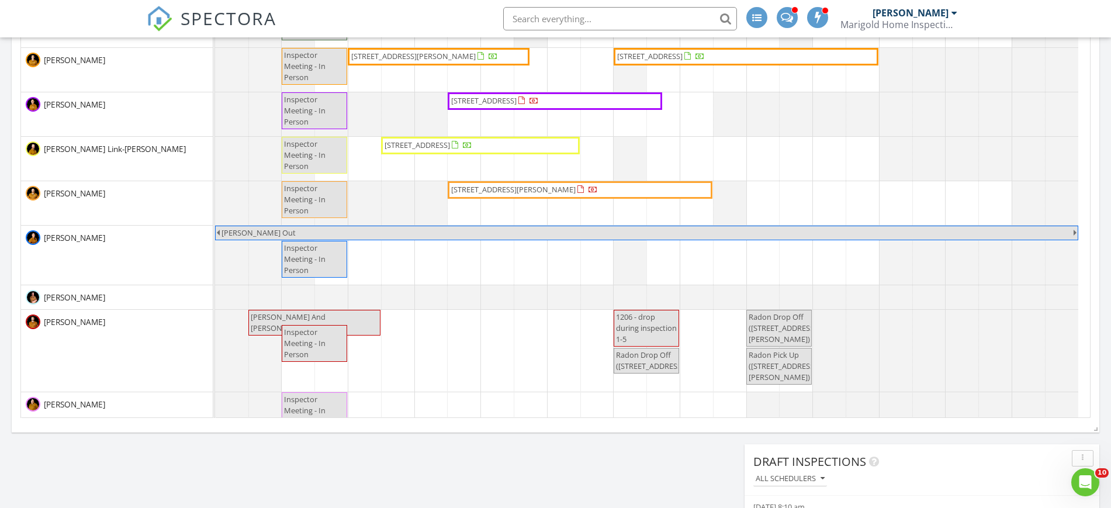
click at [1092, 88] on div "[DATE] [DATE] list day week cal wk 4 wk month Inspectors 7am 8am 9am 10am 11am …" at bounding box center [556, 160] width 1088 height 531
